Goal: Information Seeking & Learning: Learn about a topic

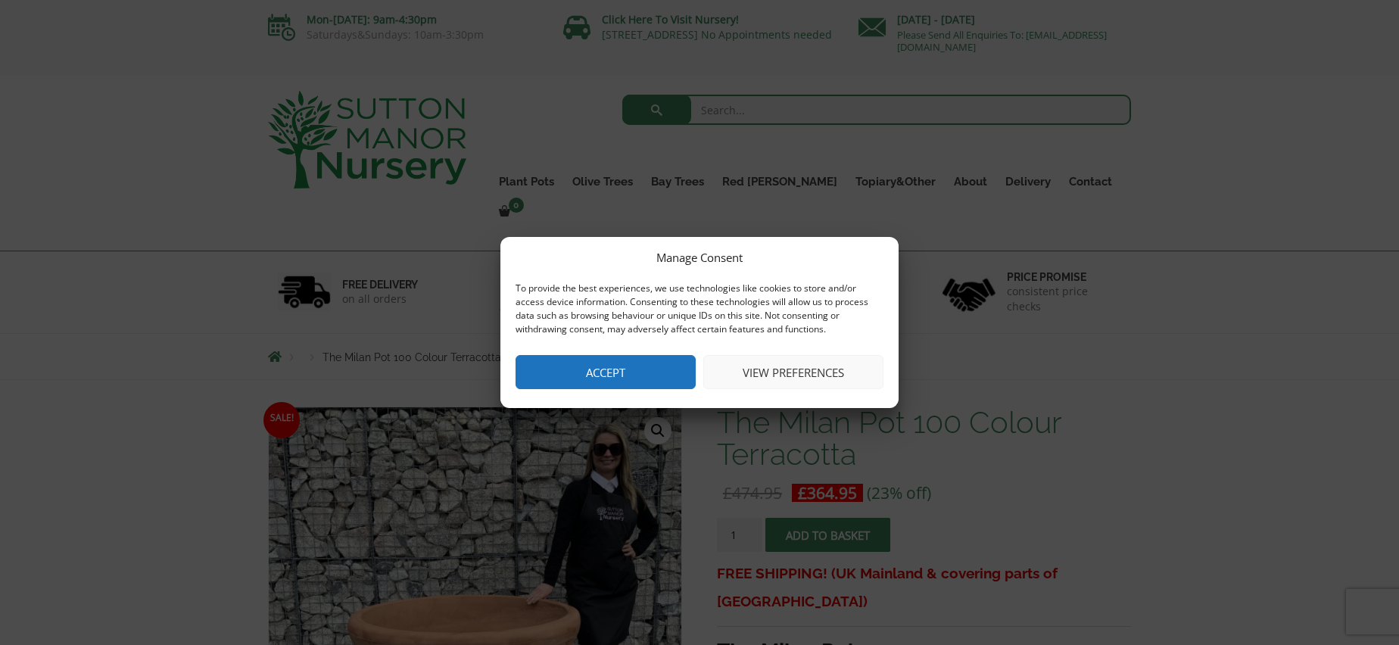
click at [616, 369] on button "Accept" at bounding box center [605, 372] width 180 height 34
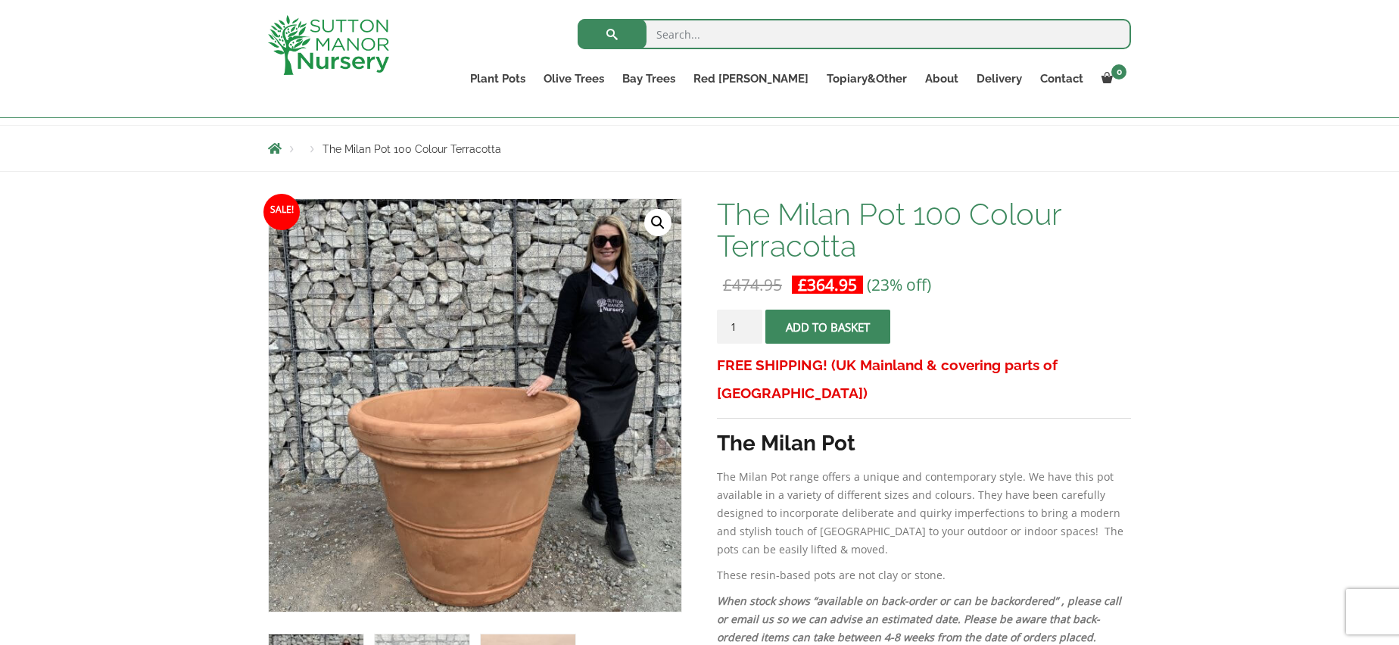
scroll to position [303, 0]
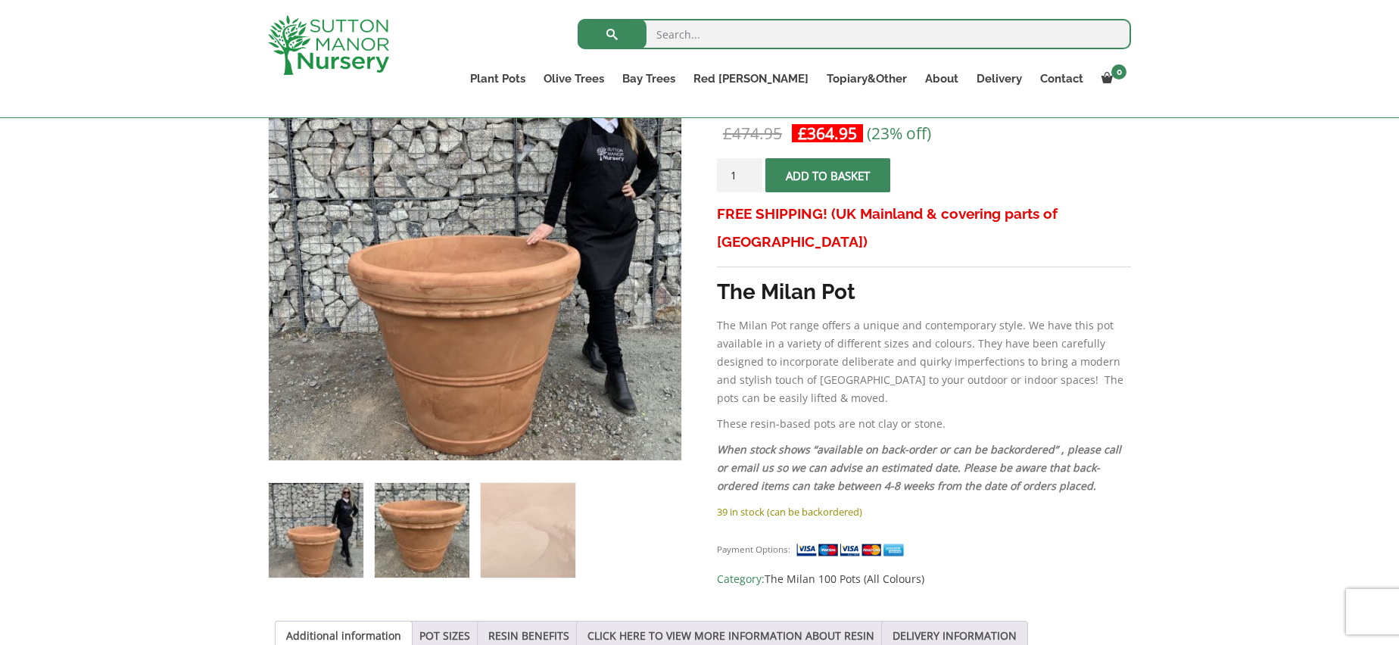
click at [428, 520] on img at bounding box center [422, 530] width 95 height 95
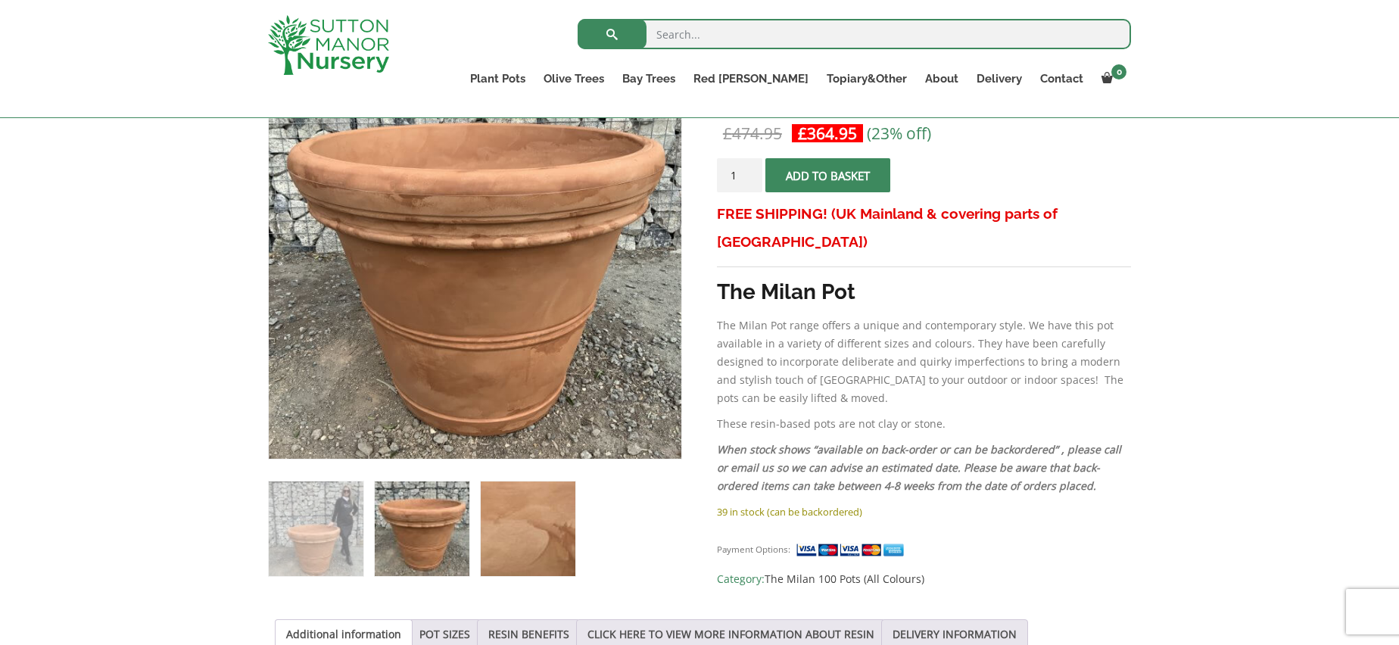
click at [541, 531] on img at bounding box center [528, 528] width 95 height 95
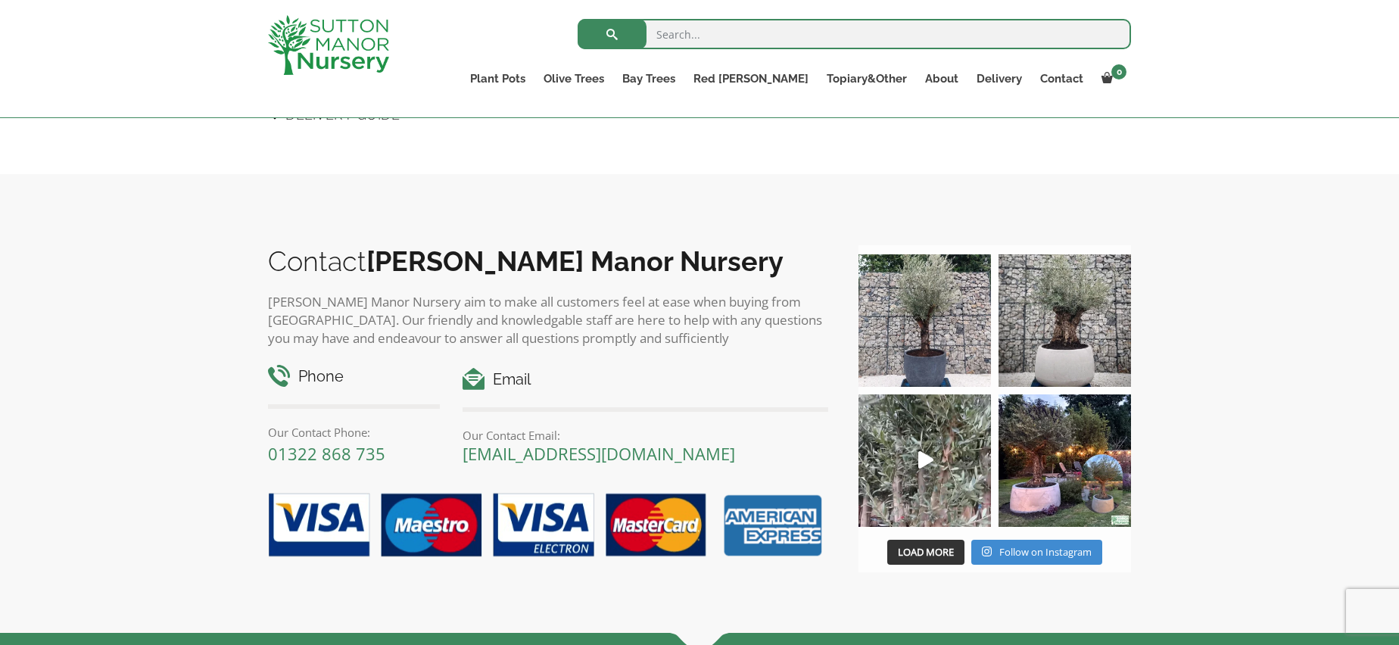
scroll to position [1362, 0]
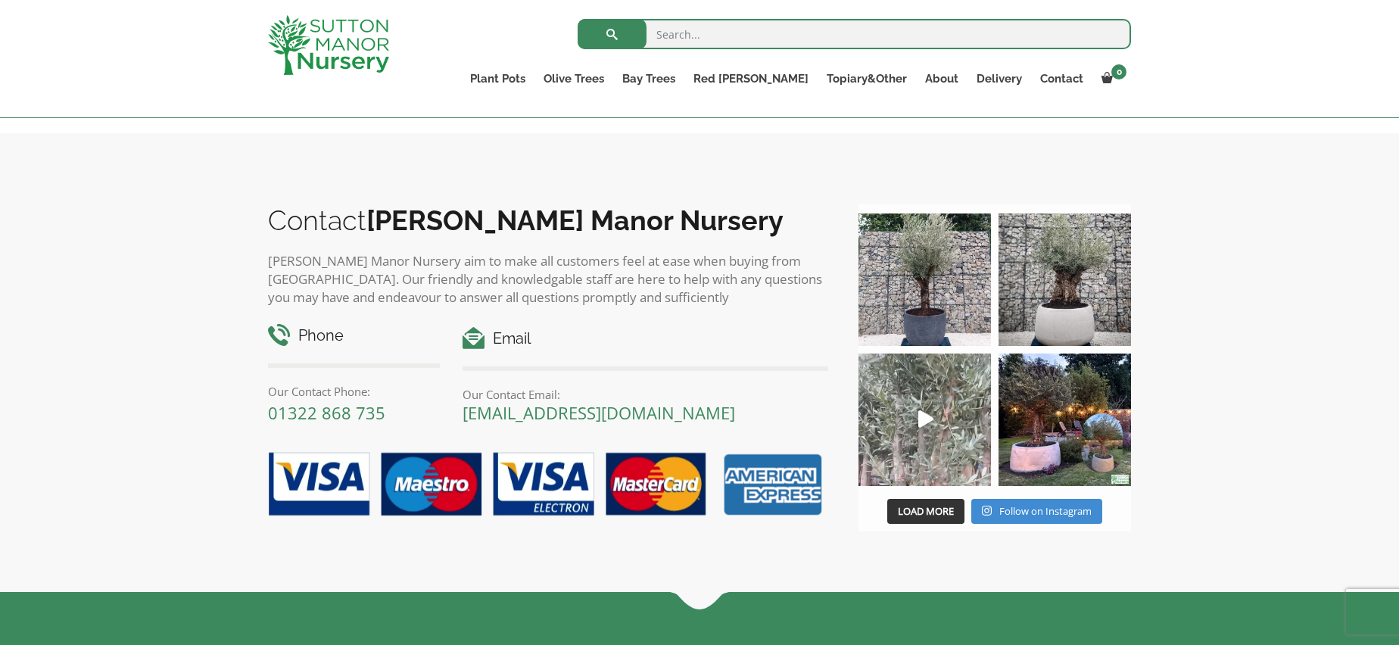
click at [924, 416] on icon "Play" at bounding box center [925, 418] width 15 height 17
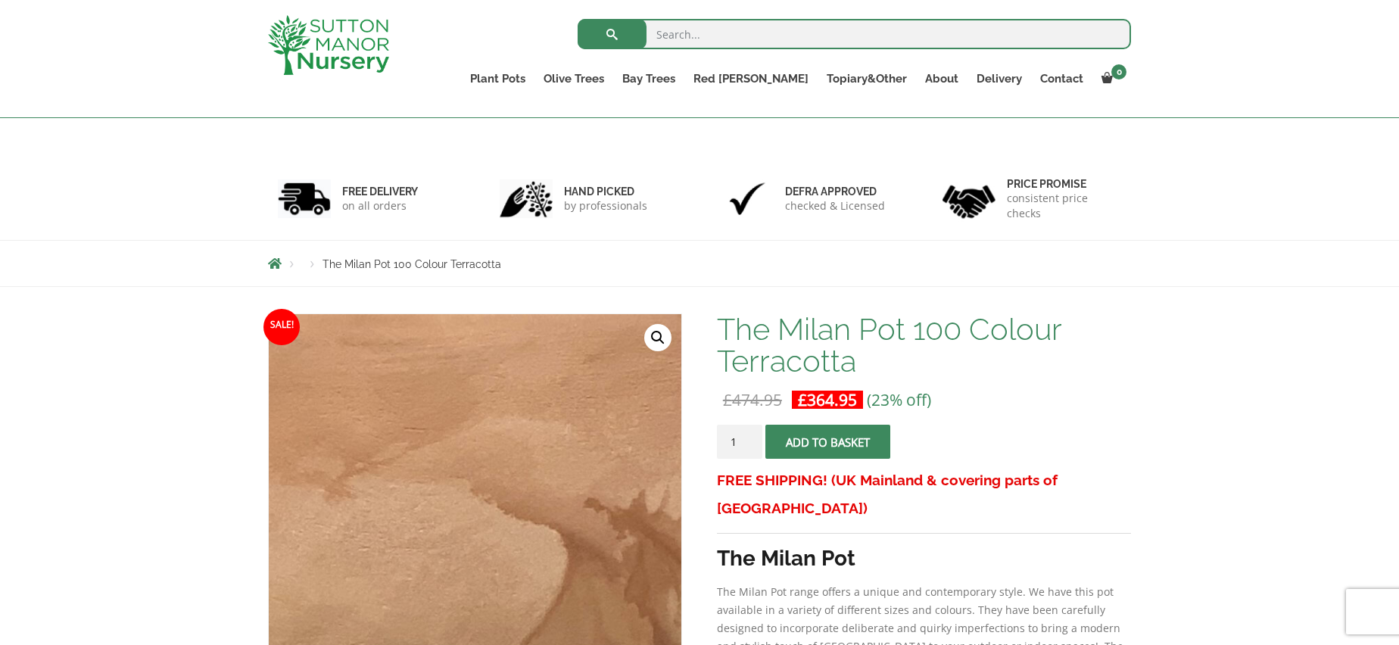
scroll to position [0, 0]
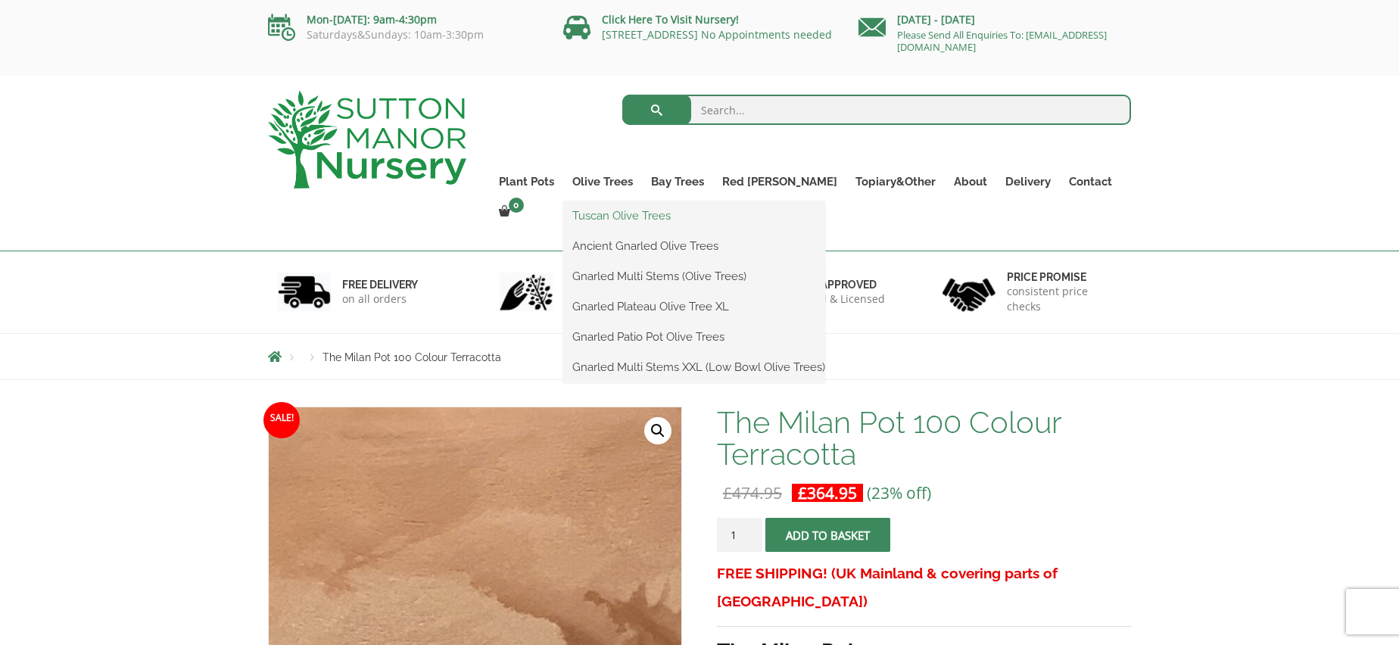
click at [631, 213] on link "Tuscan Olive Trees" at bounding box center [694, 215] width 262 height 23
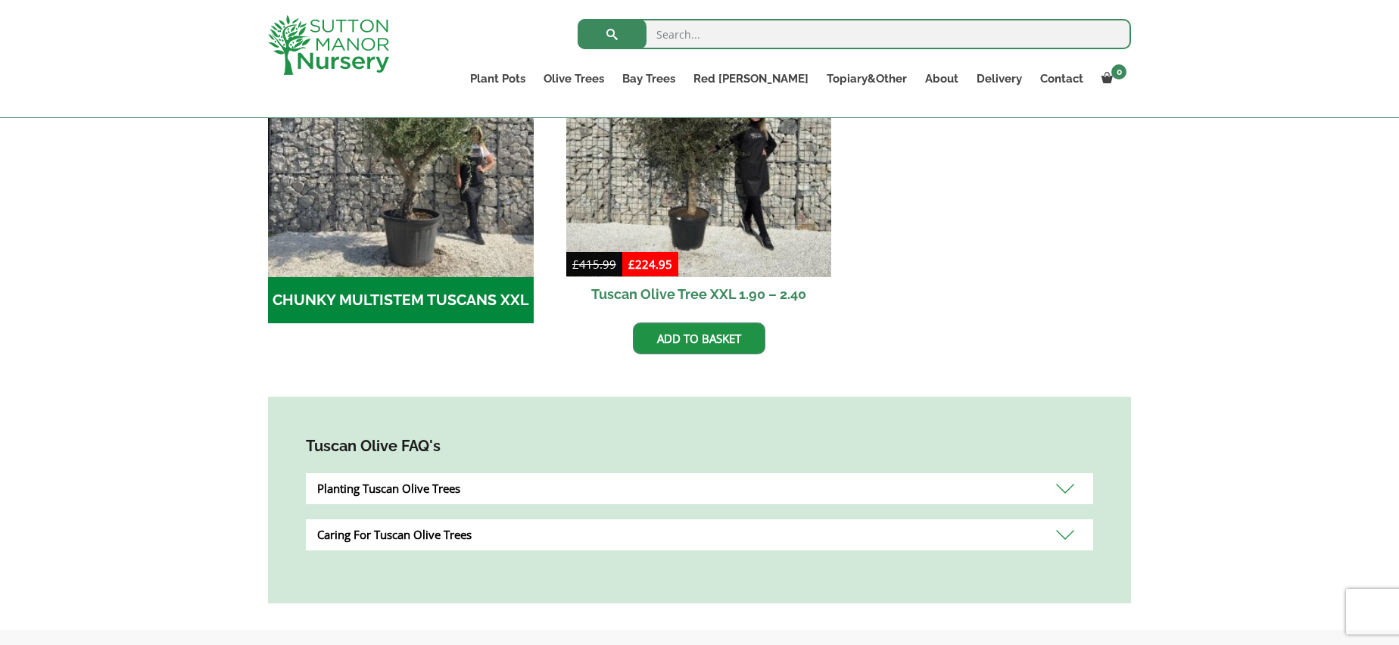
scroll to position [454, 0]
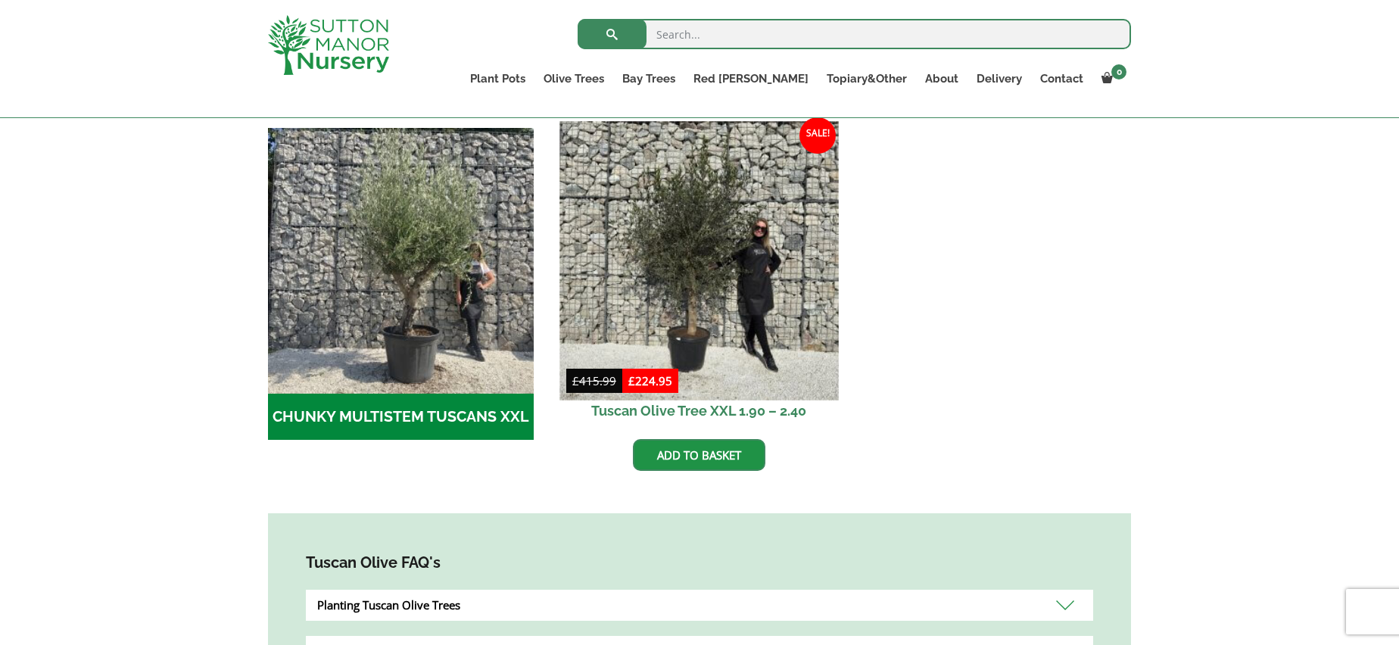
click at [689, 260] on img at bounding box center [698, 260] width 279 height 279
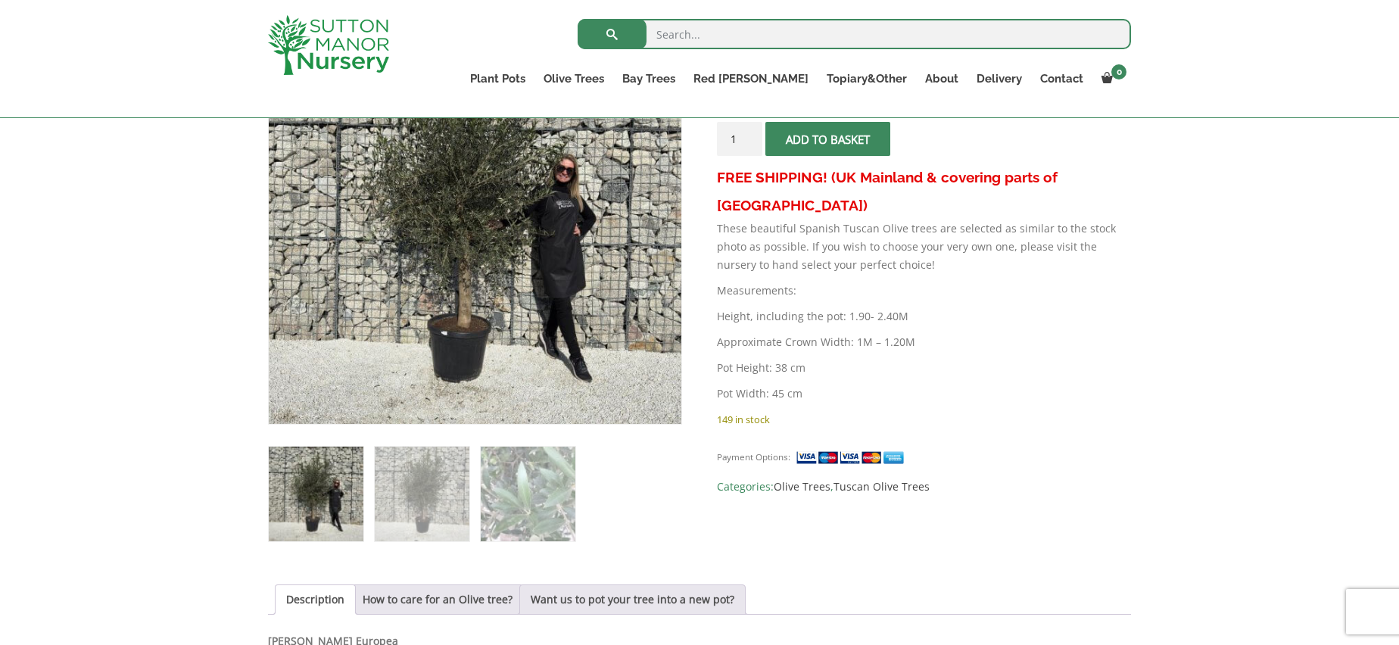
scroll to position [454, 0]
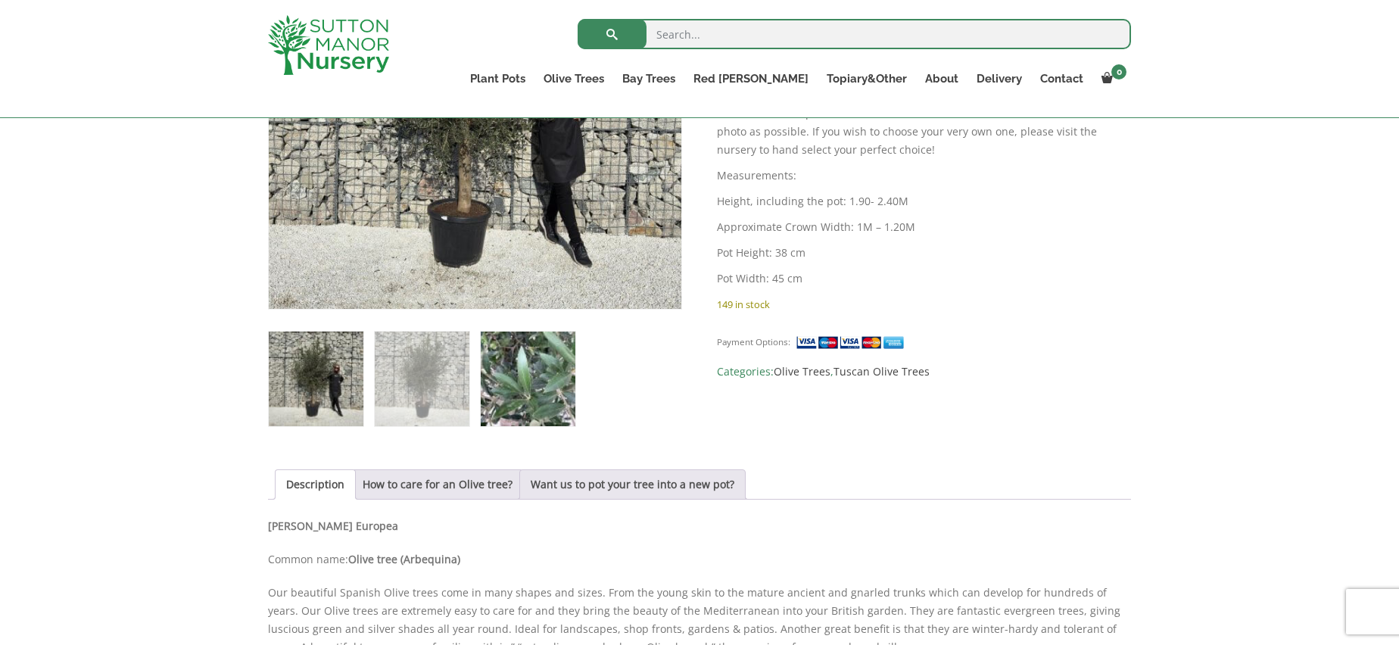
click at [521, 391] on img at bounding box center [528, 379] width 95 height 95
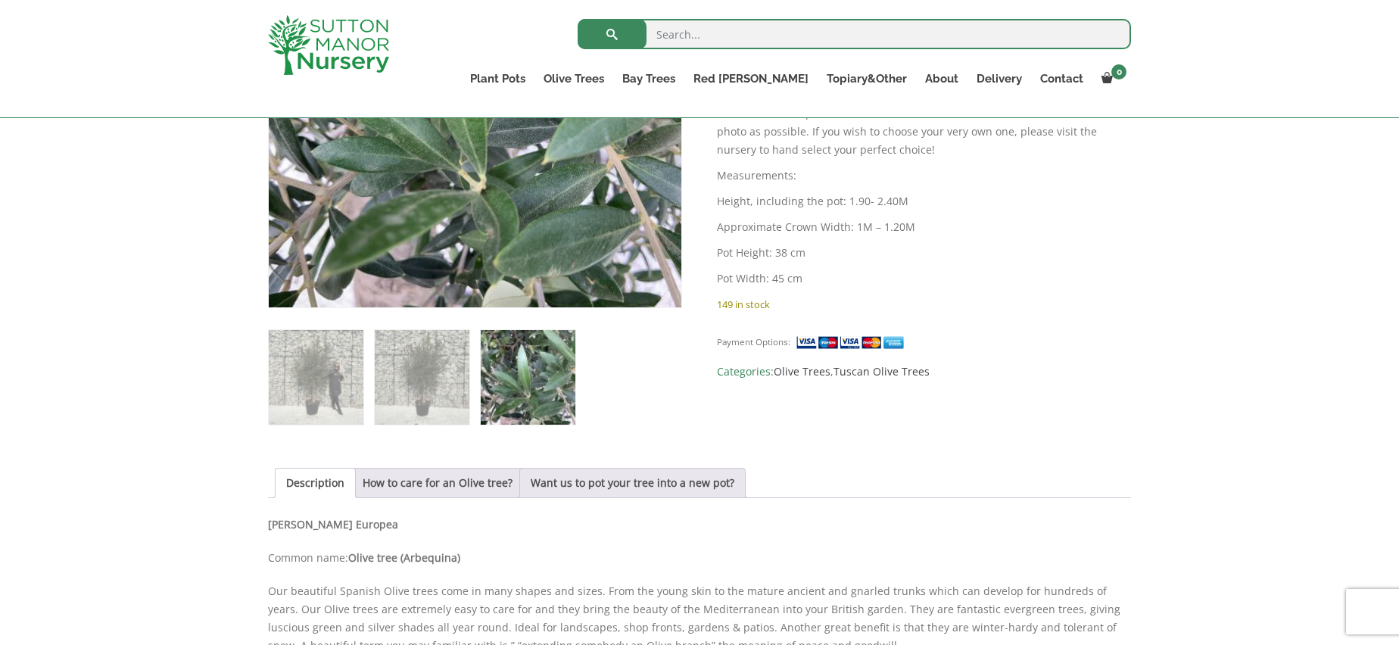
scroll to position [227, 0]
